Goal: Task Accomplishment & Management: Use online tool/utility

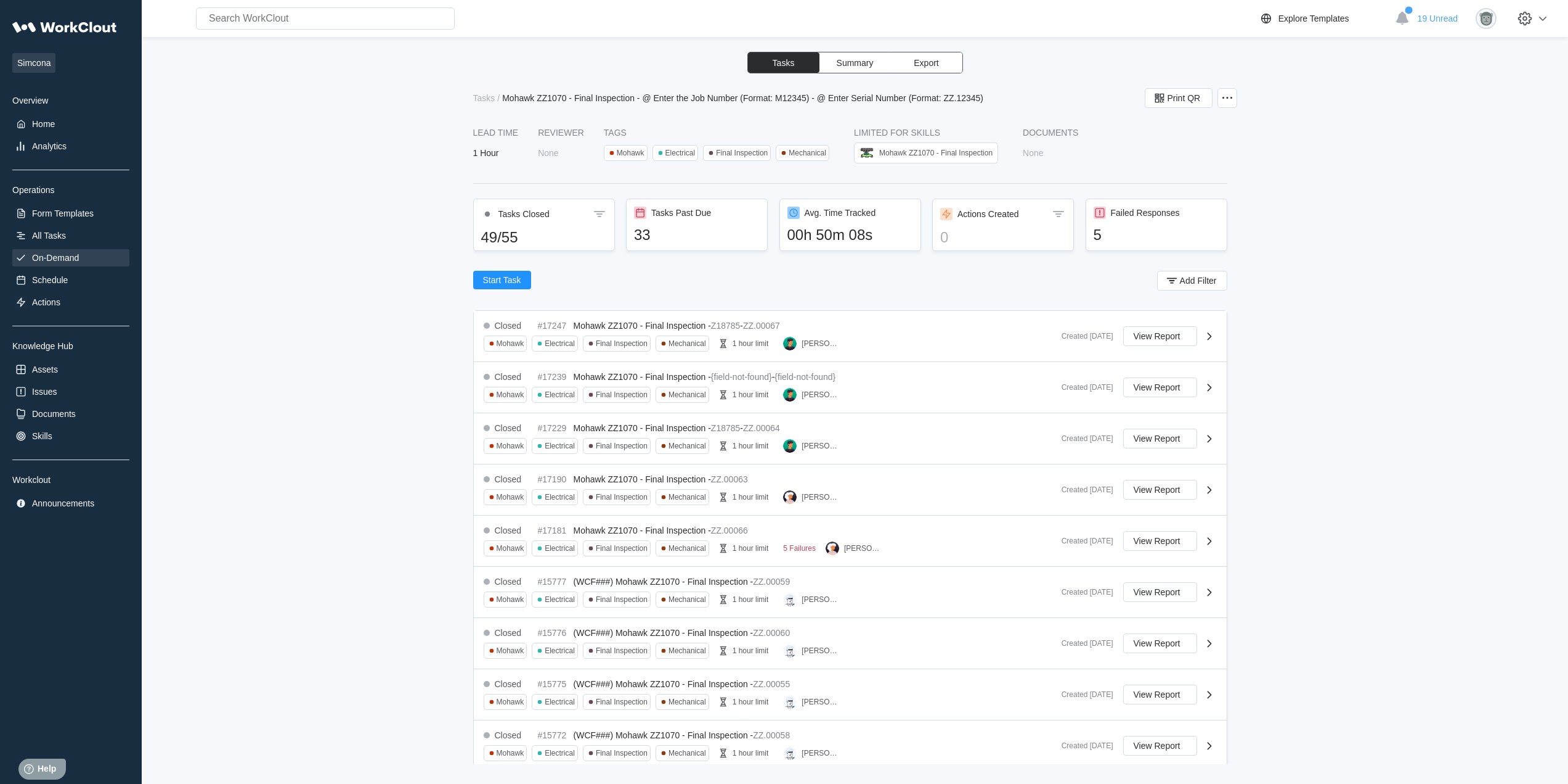
click at [56, 259] on div "On-Demand" at bounding box center [55, 257] width 47 height 10
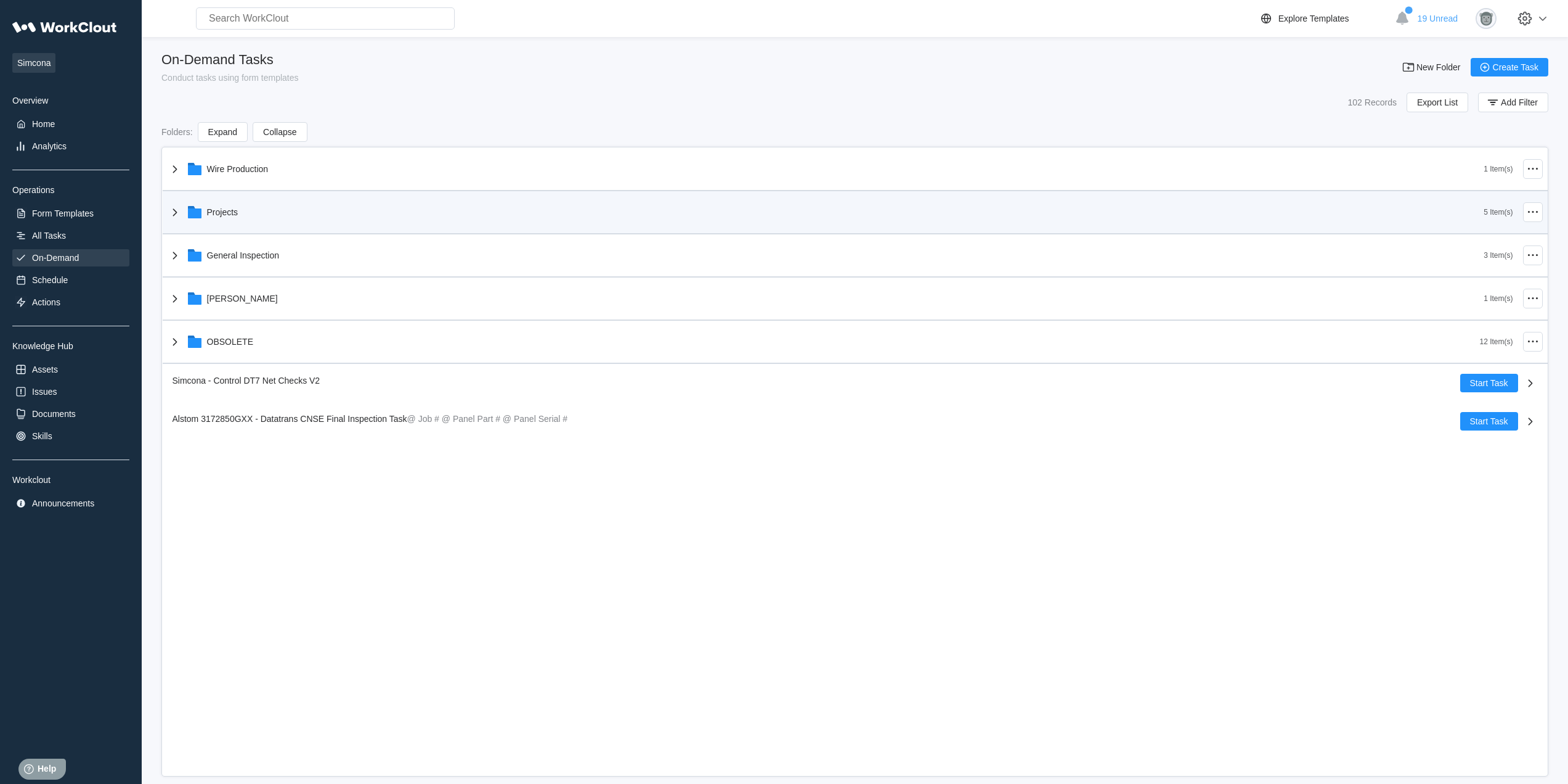
click at [282, 221] on div "Projects" at bounding box center [826, 212] width 1317 height 32
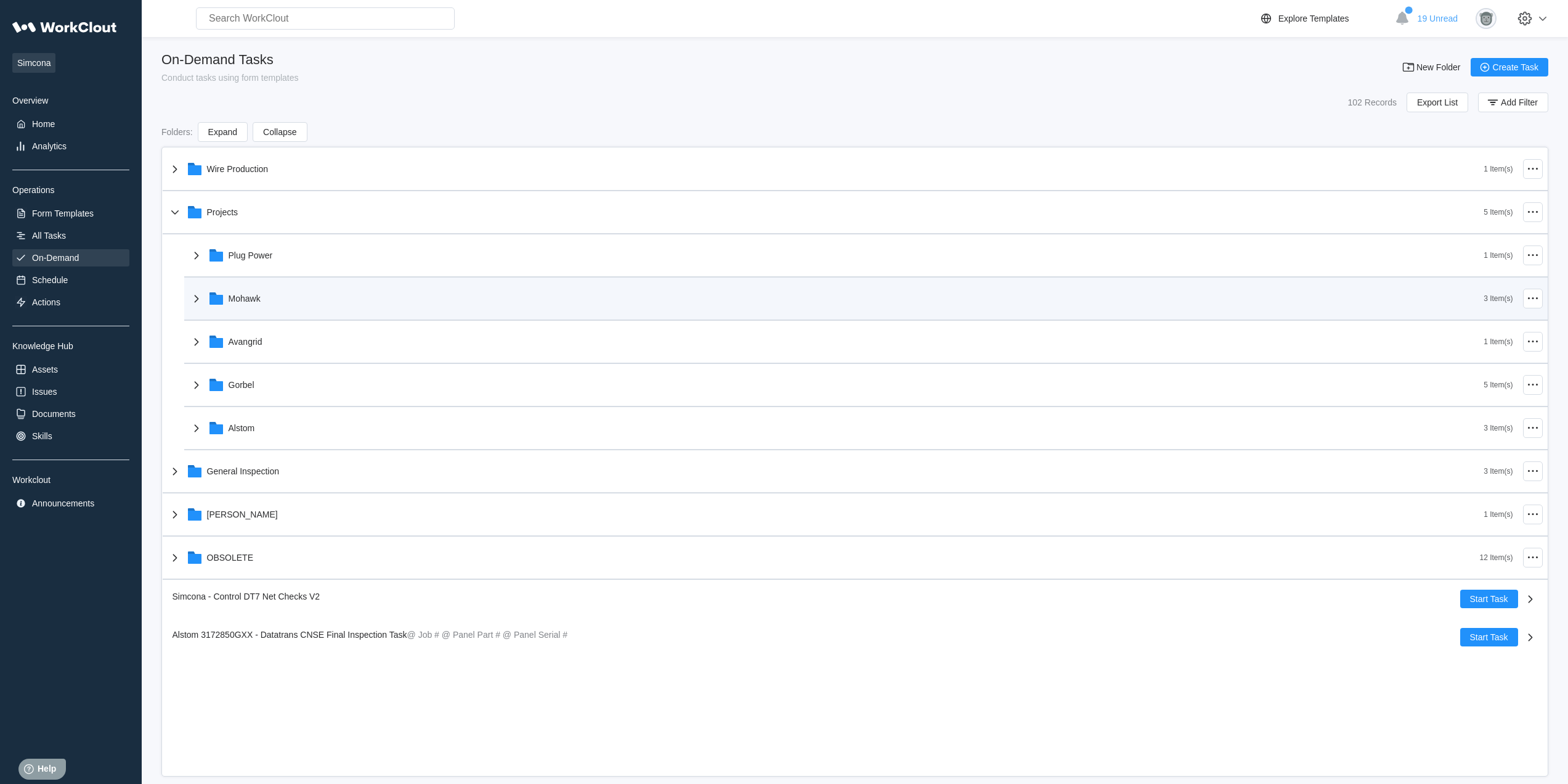
click at [288, 303] on div "Mohawk" at bounding box center [837, 299] width 1295 height 32
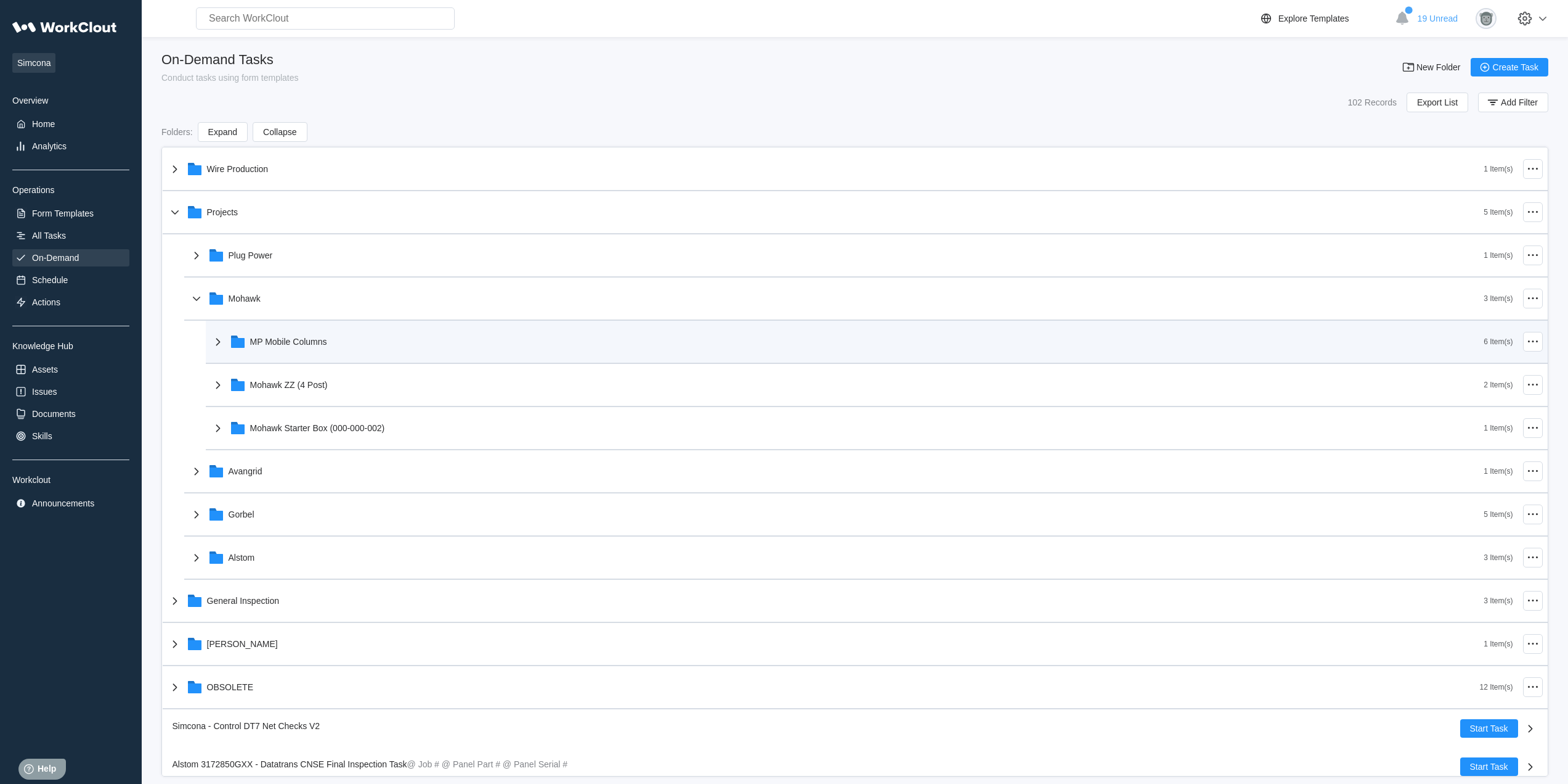
click at [343, 346] on div "MP Mobile Columns" at bounding box center [847, 342] width 1273 height 32
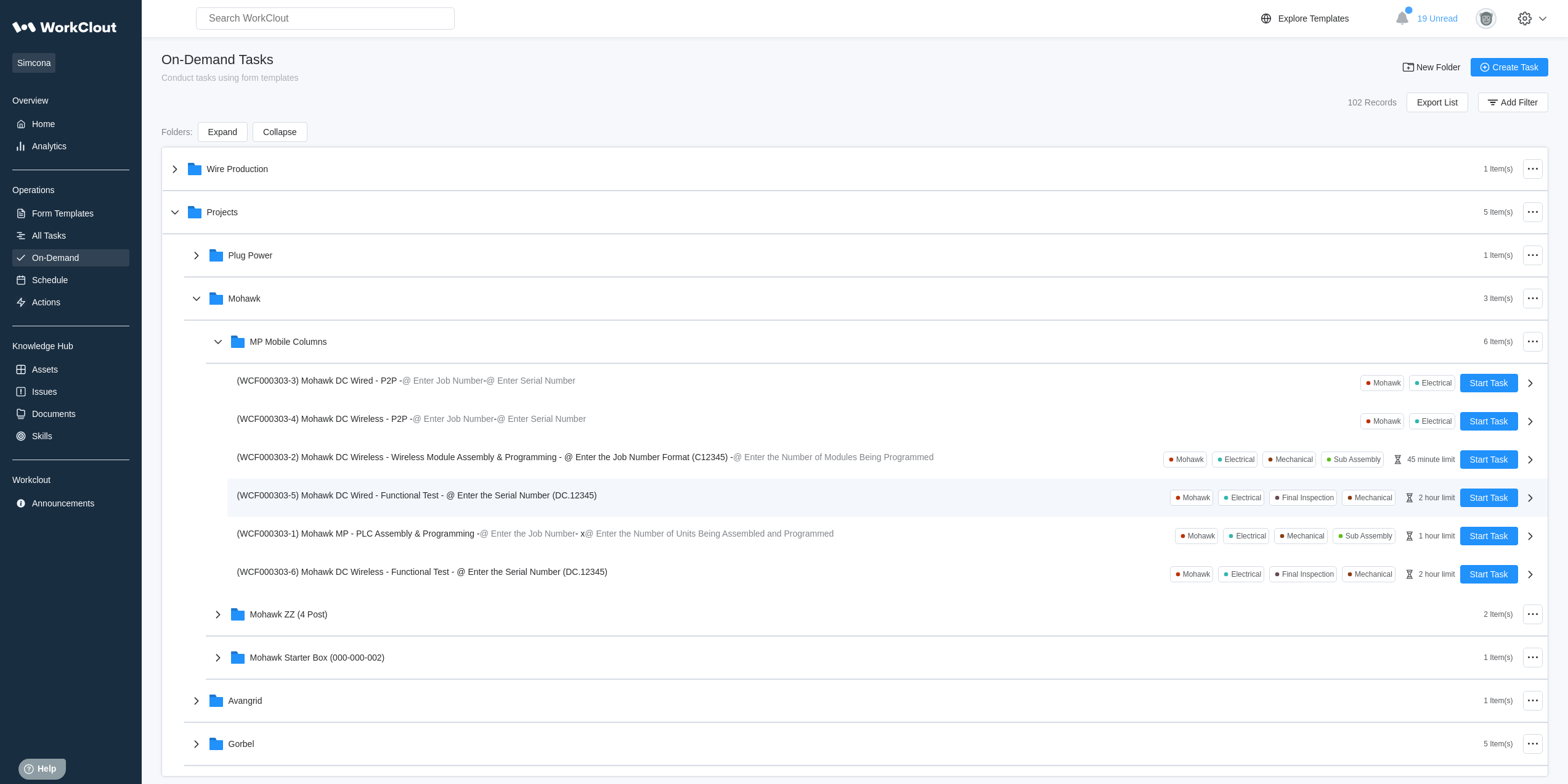
click at [381, 493] on span "(WCF000303-5) Mohawk DC Wired - Functional Test - @ Enter the Serial Number (DC…" at bounding box center [417, 495] width 359 height 10
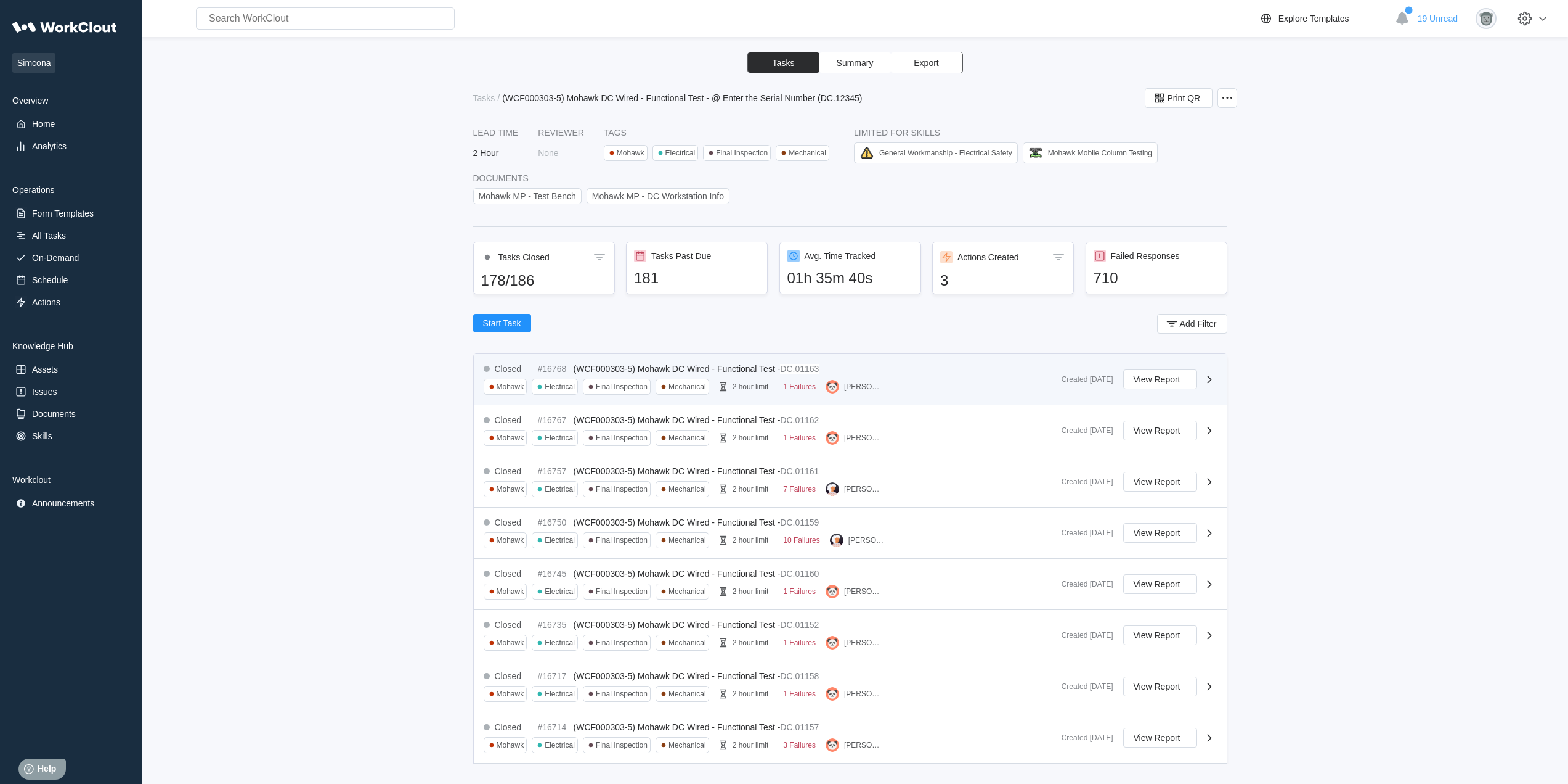
click at [889, 385] on div "Mohawk Electrical Final Inspection Mechanical 2 hour limit 1 Failures [PERSON_N…" at bounding box center [688, 386] width 409 height 16
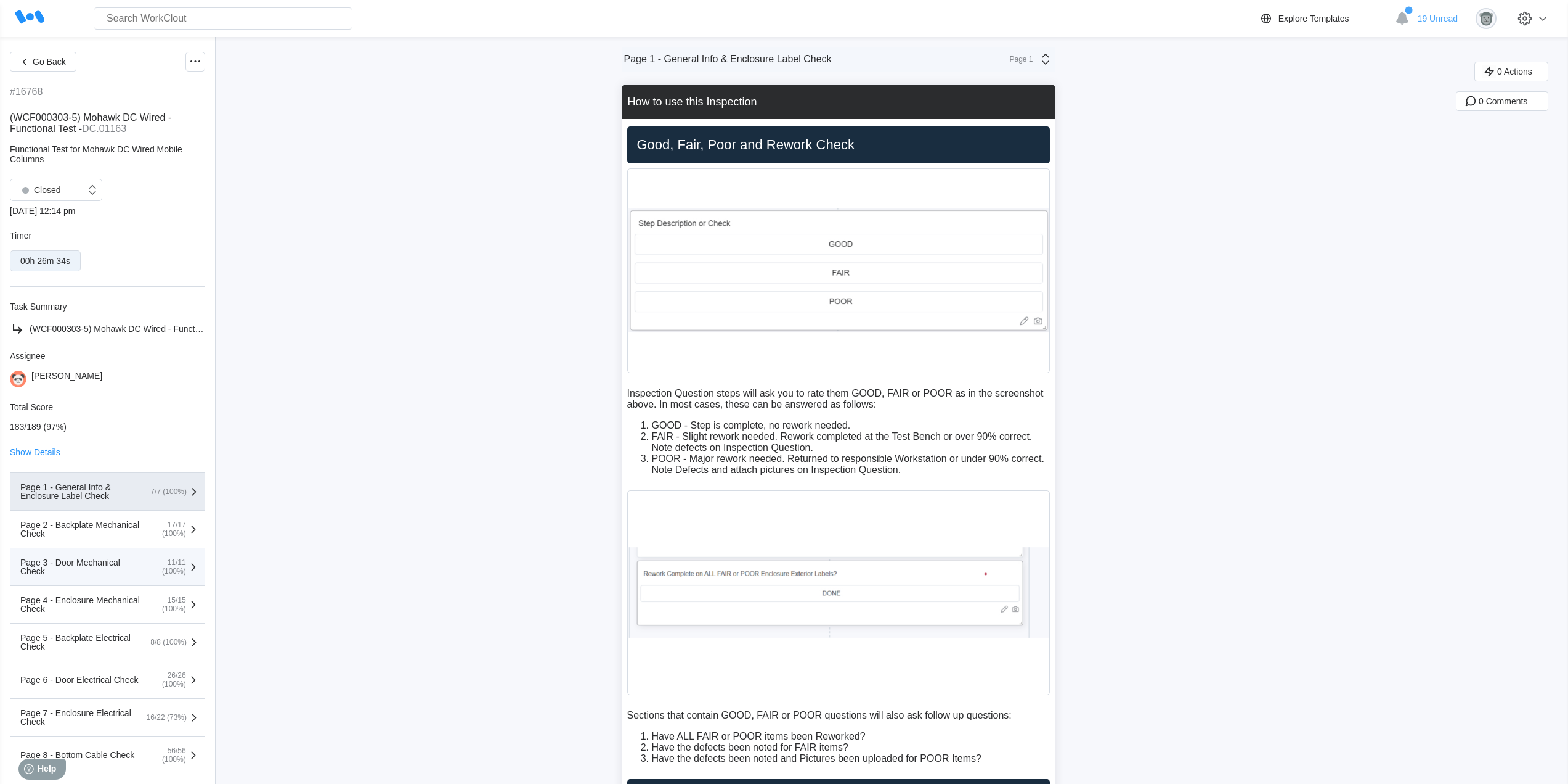
scroll to position [157, 0]
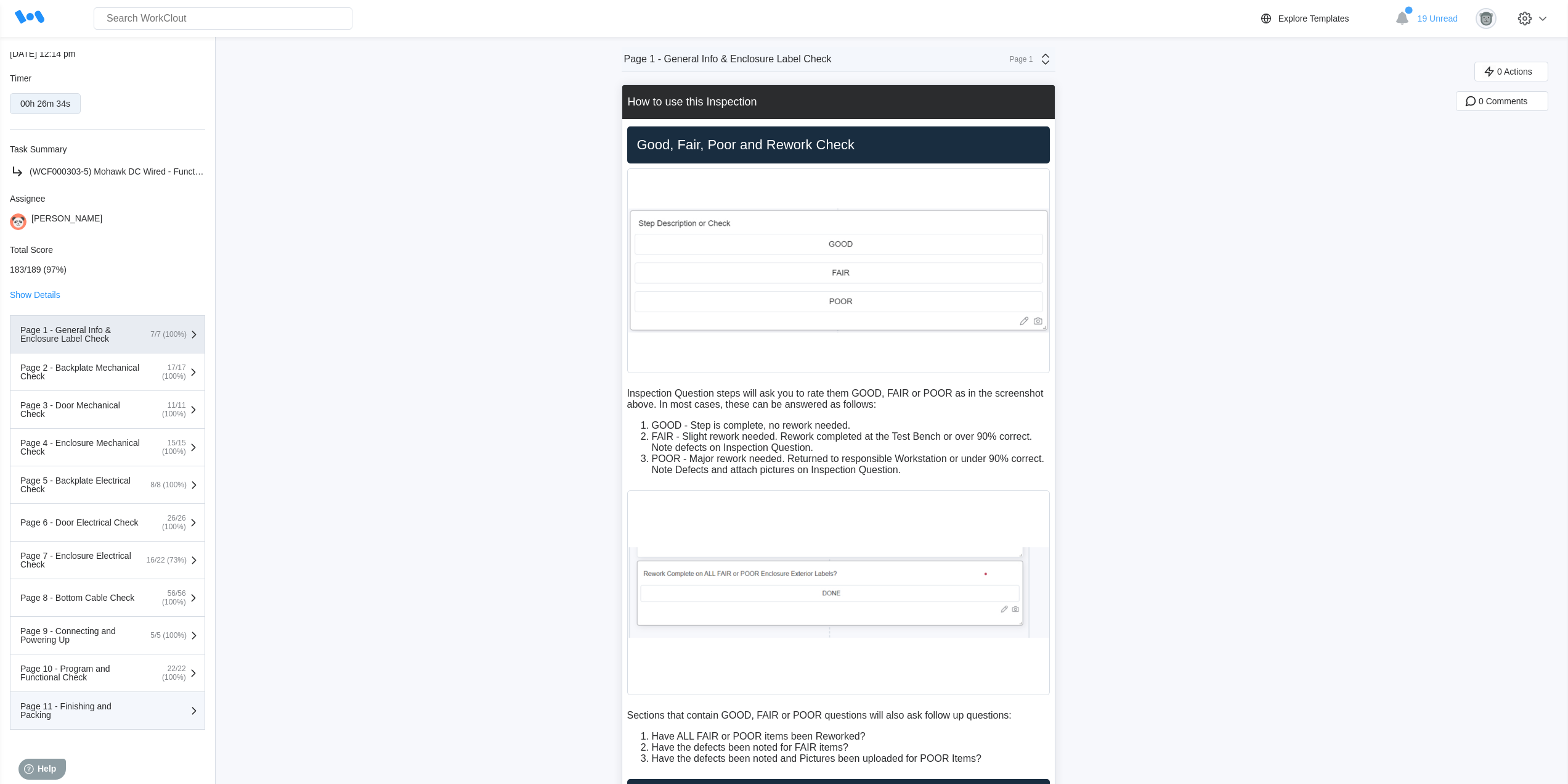
click at [119, 712] on div "Page 11 - Finishing and Packing" at bounding box center [82, 710] width 123 height 17
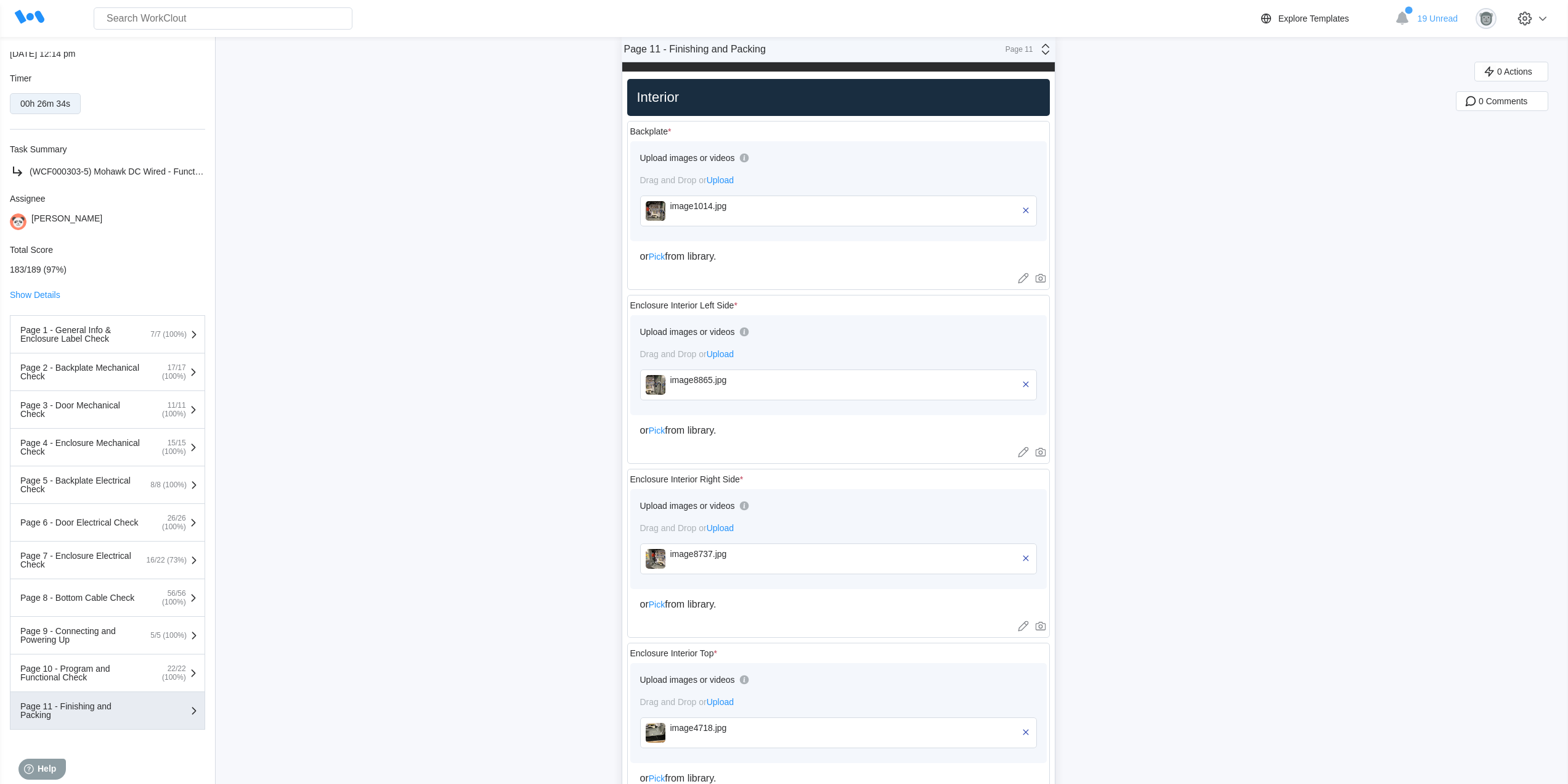
scroll to position [1850, 0]
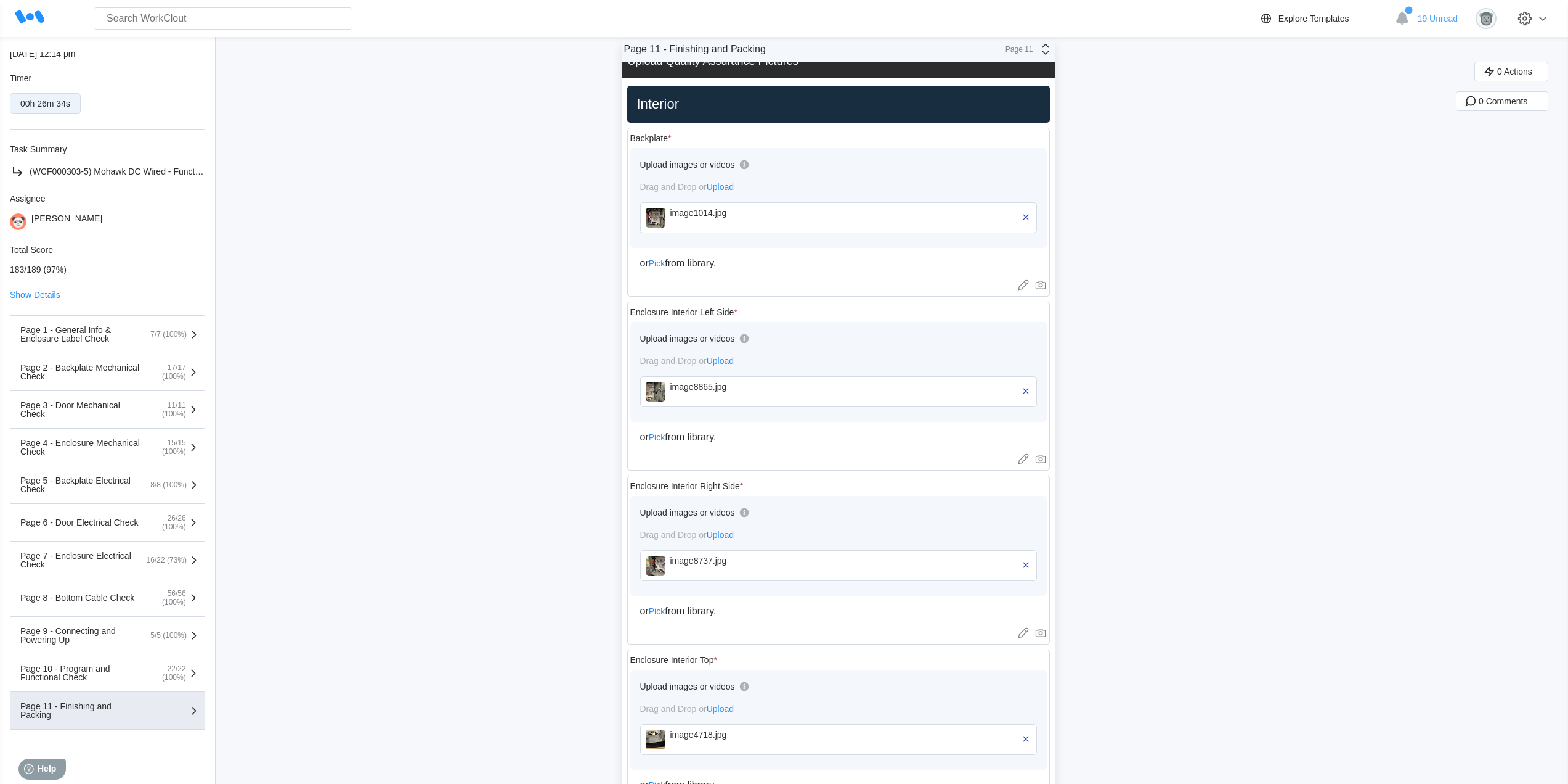
click at [657, 208] on img at bounding box center [655, 217] width 20 height 20
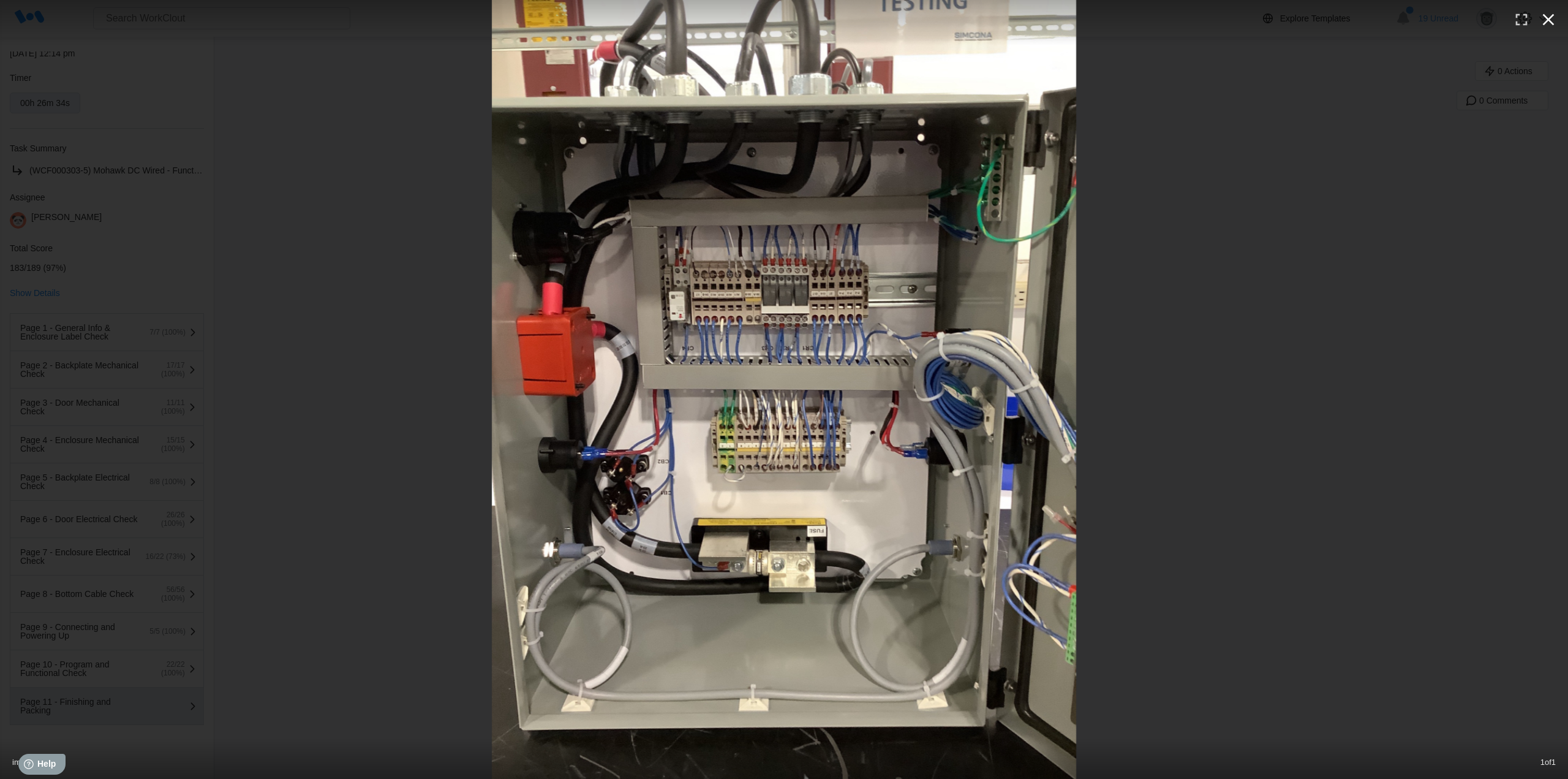
click at [1544, 21] on icon "button" at bounding box center [1547, 20] width 20 height 20
